Goal: Information Seeking & Learning: Learn about a topic

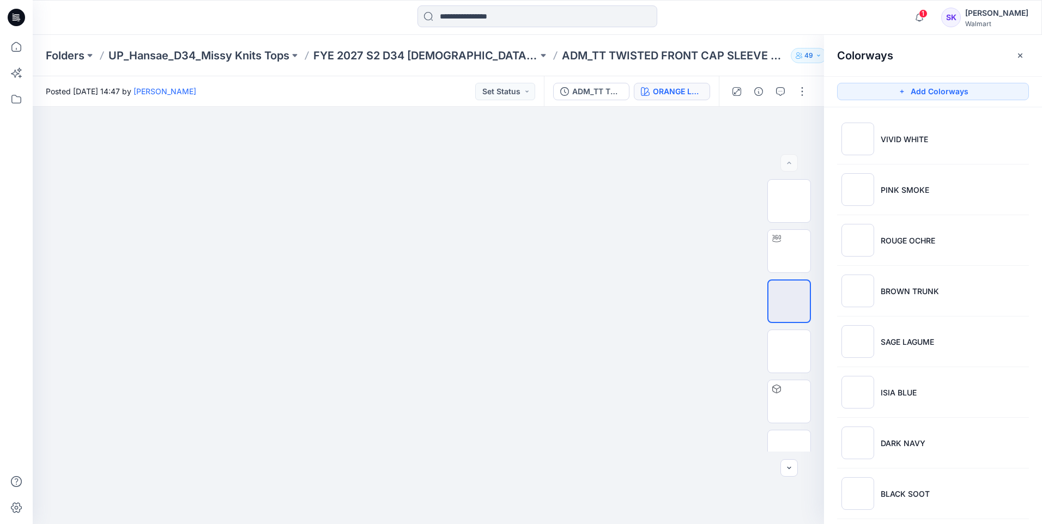
scroll to position [263, 0]
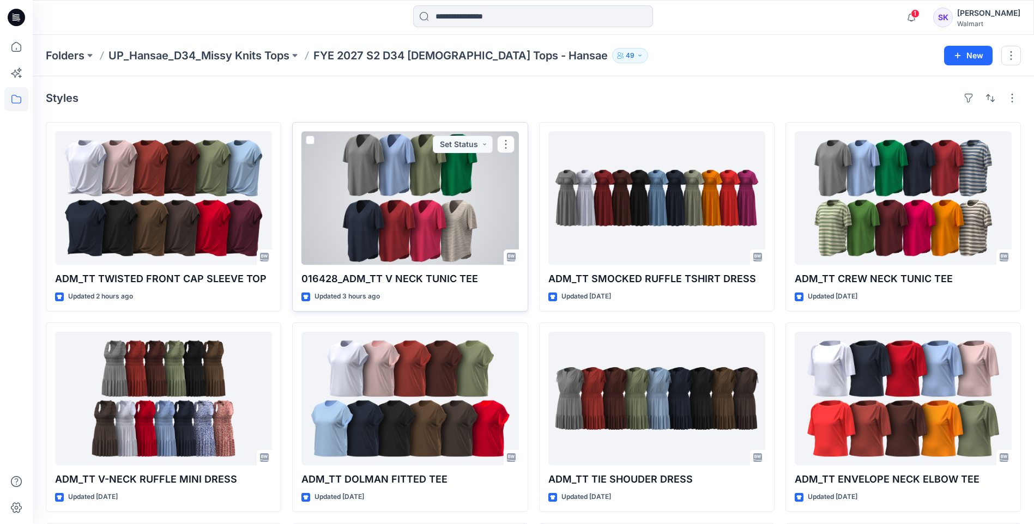
click at [480, 220] on div at bounding box center [409, 198] width 217 height 134
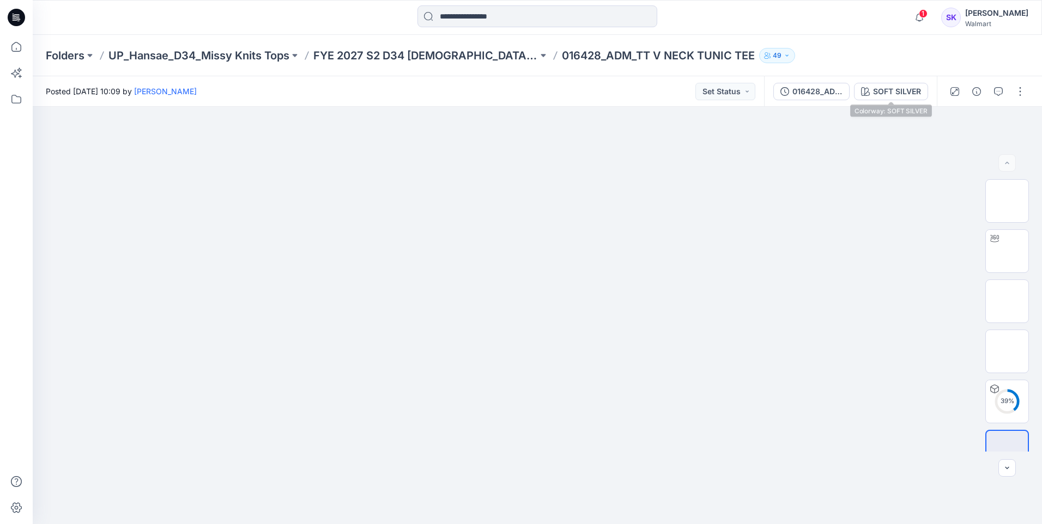
click at [913, 80] on div "016428_ADM_TT V NECK TUNIC TEE SOFT SILVER" at bounding box center [850, 91] width 173 height 31
click at [910, 81] on div "016428_ADM_TT V NECK TUNIC TEE SOFT SILVER" at bounding box center [850, 91] width 173 height 31
click at [908, 88] on div "SOFT SILVER" at bounding box center [897, 92] width 48 height 12
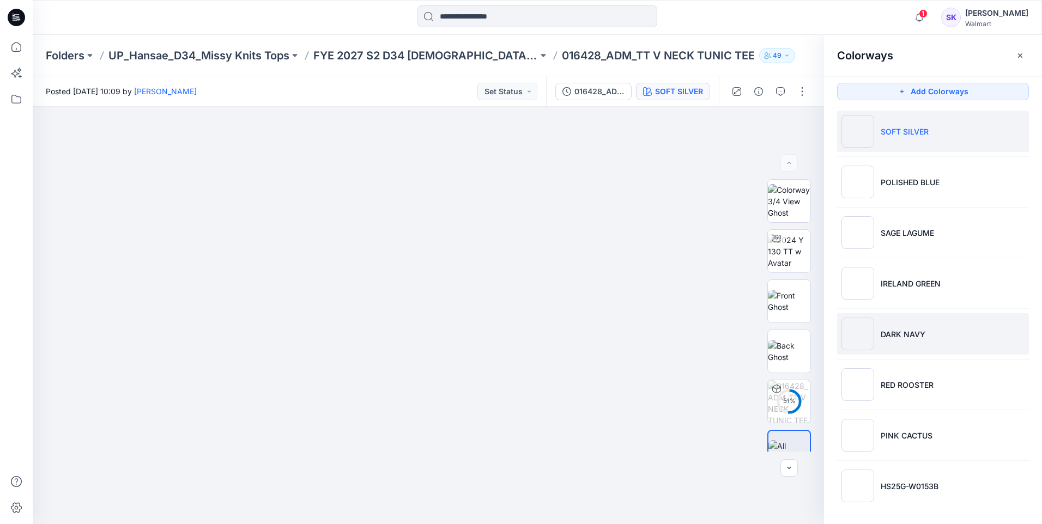
scroll to position [10, 0]
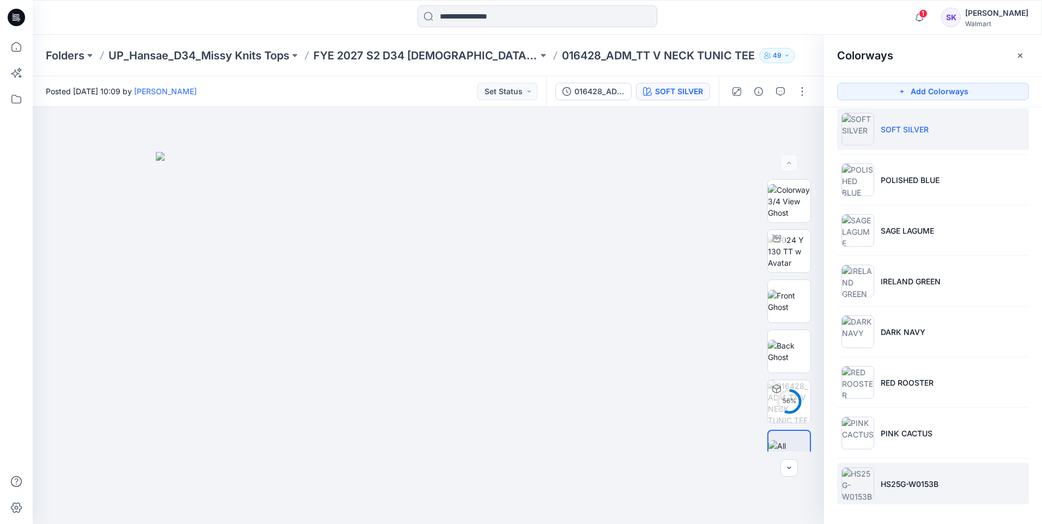
click at [929, 488] on p "HS25G-W0153B" at bounding box center [910, 484] width 58 height 11
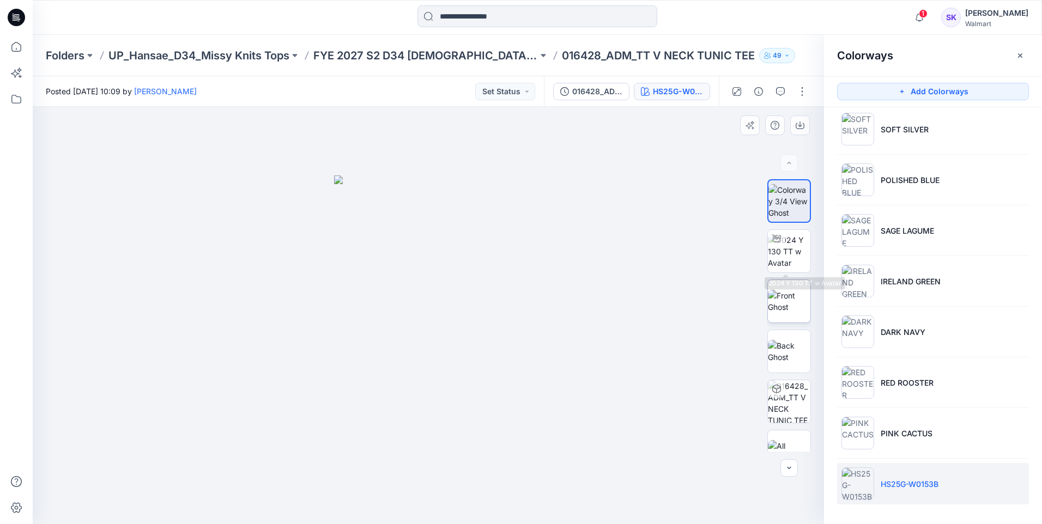
click at [783, 291] on img at bounding box center [789, 301] width 43 height 23
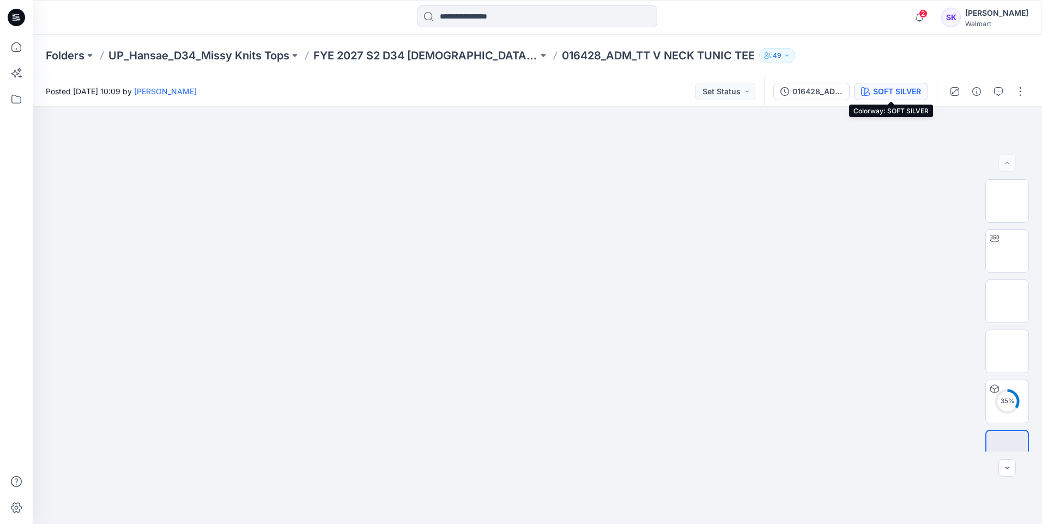
click at [892, 93] on div "SOFT SILVER" at bounding box center [897, 92] width 48 height 12
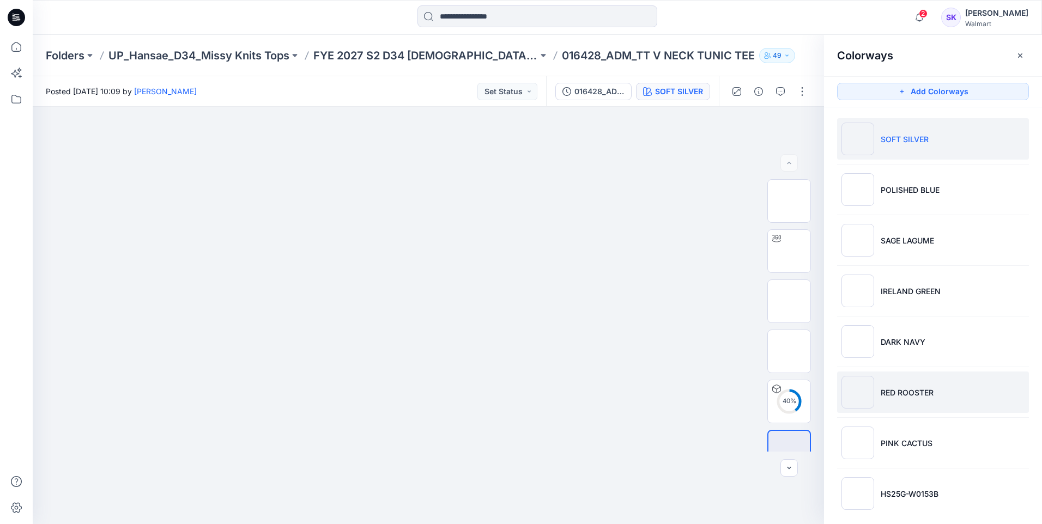
scroll to position [10, 0]
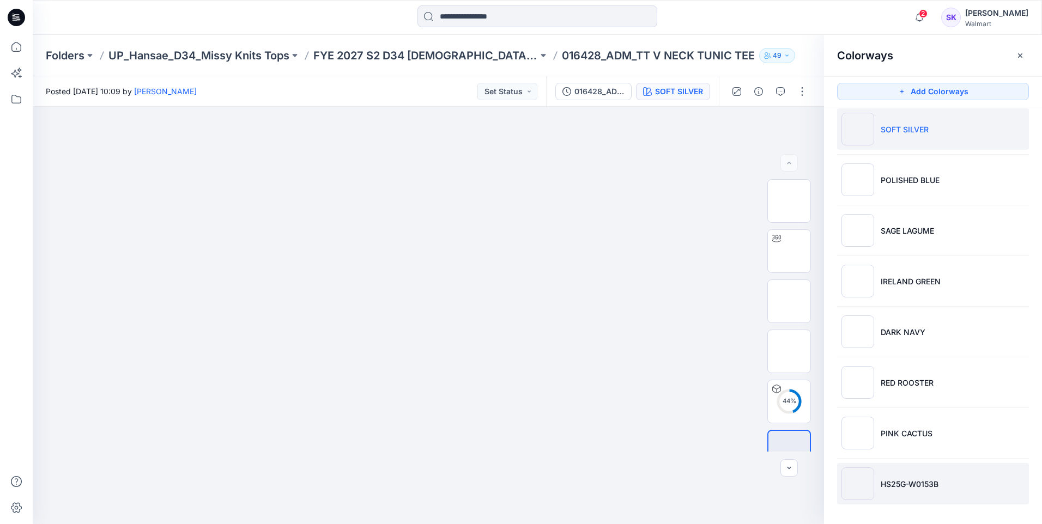
click at [923, 492] on li "HS25G-W0153B" at bounding box center [933, 483] width 192 height 41
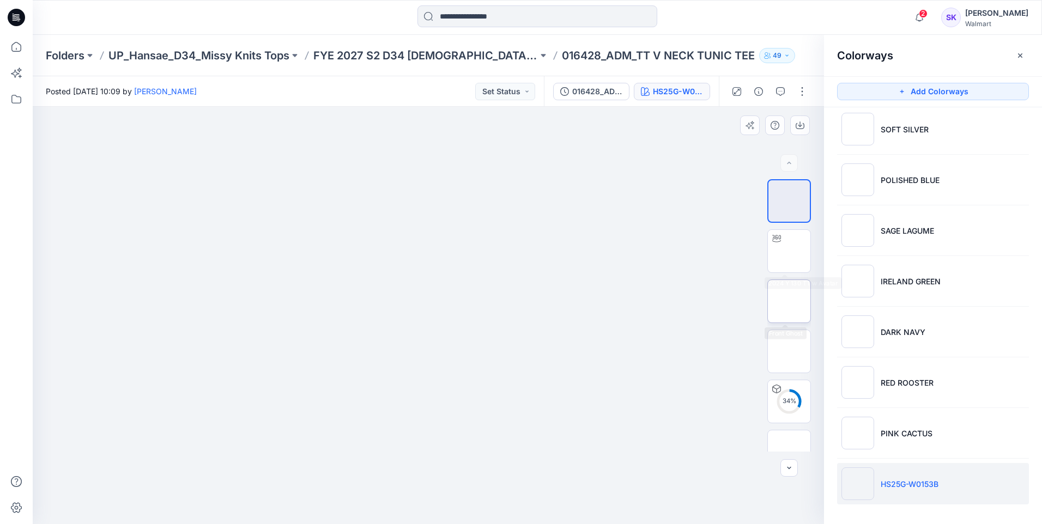
click at [789, 301] on img at bounding box center [789, 301] width 0 height 0
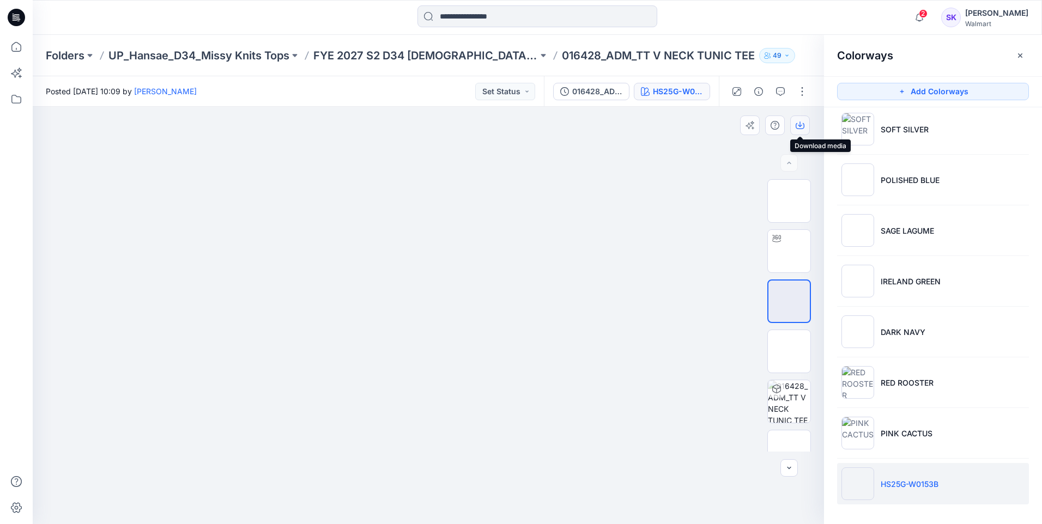
click at [801, 117] on button "button" at bounding box center [800, 126] width 20 height 20
